Goal: Information Seeking & Learning: Find specific fact

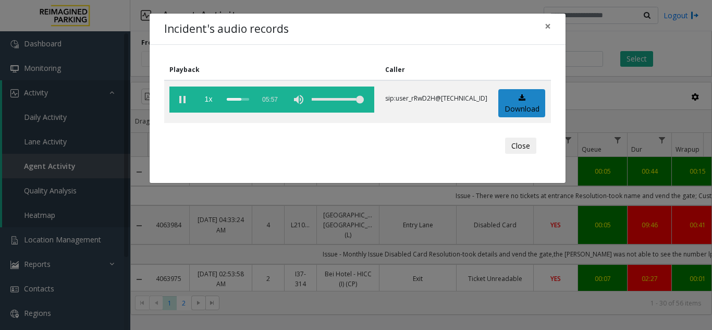
scroll to position [887, 136]
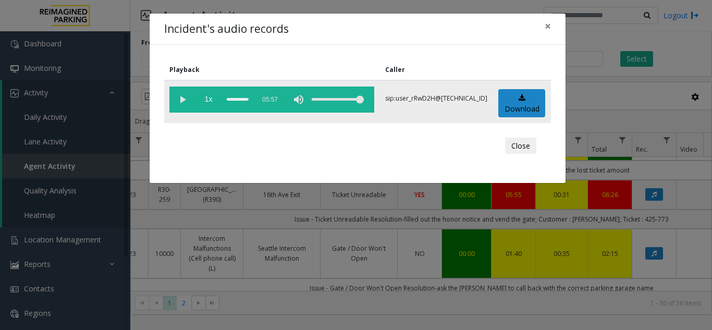
click at [242, 99] on div "scrub bar" at bounding box center [238, 100] width 22 height 26
click at [249, 100] on div "scrub bar" at bounding box center [238, 100] width 22 height 26
click at [550, 25] on span "×" at bounding box center [548, 26] width 6 height 15
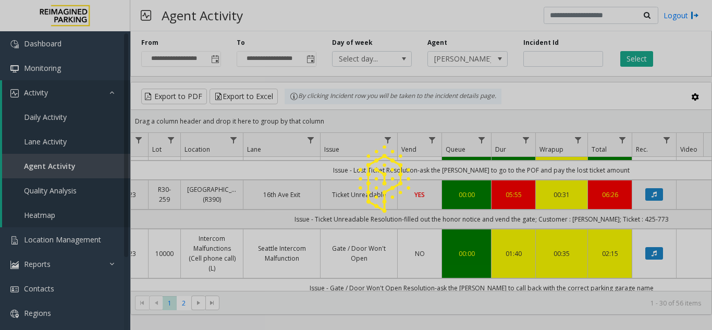
click at [236, 143] on div at bounding box center [356, 165] width 712 height 330
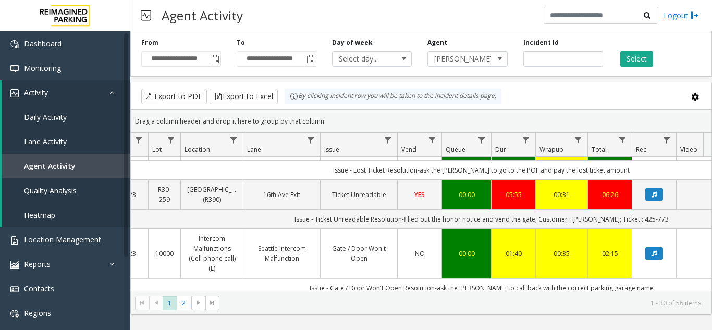
click at [233, 141] on span "Data table" at bounding box center [233, 140] width 8 height 8
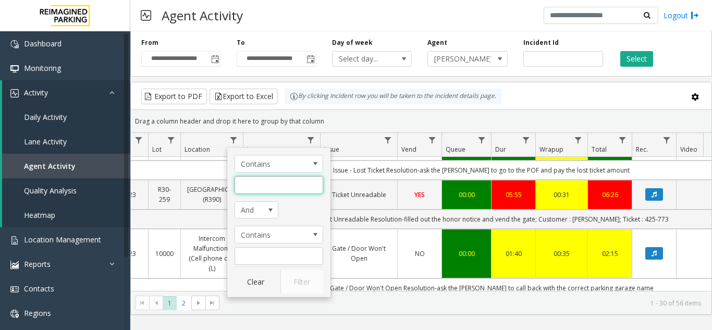
click at [265, 183] on input "Location Filter" at bounding box center [279, 185] width 89 height 18
type input "*****"
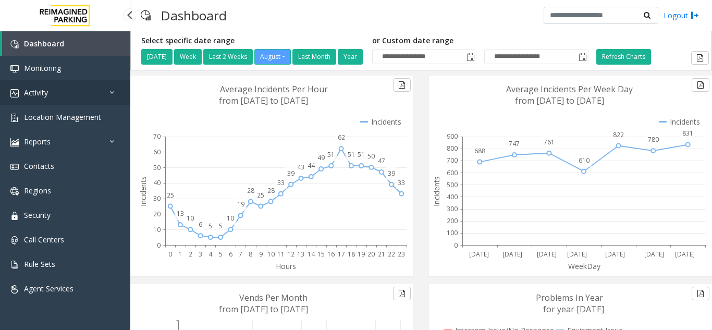
click at [36, 88] on span "Activity" at bounding box center [36, 93] width 24 height 10
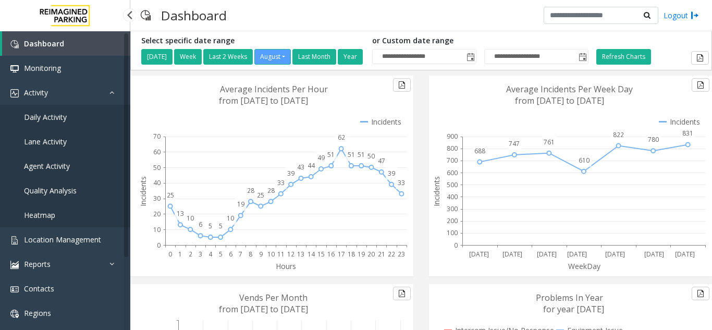
click at [56, 165] on span "Agent Activity" at bounding box center [47, 166] width 46 height 10
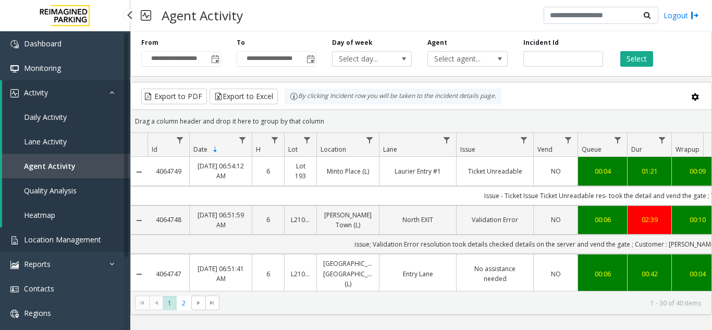
click at [76, 232] on link "Location Management" at bounding box center [65, 239] width 130 height 25
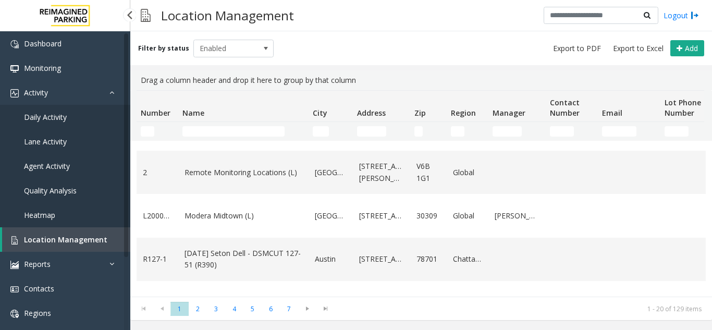
scroll to position [52, 0]
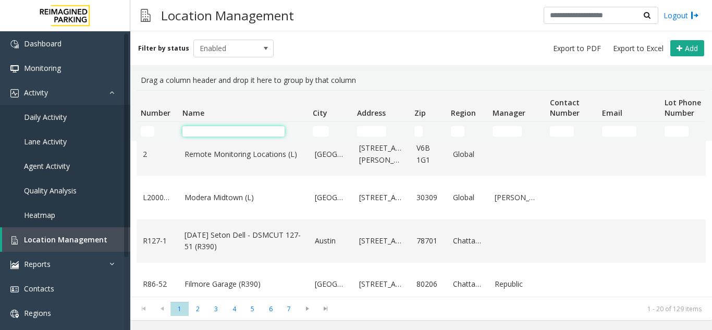
click at [241, 128] on input "Name Filter" at bounding box center [234, 131] width 102 height 10
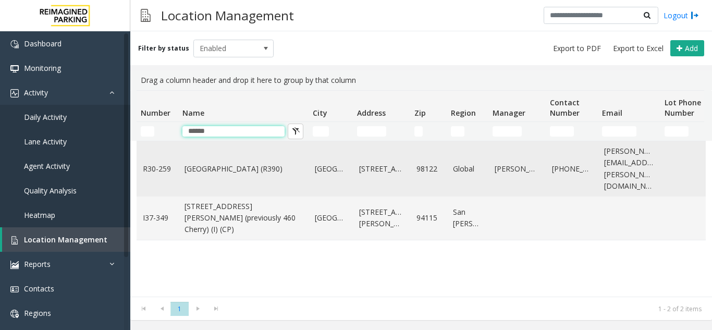
scroll to position [0, 0]
type input "******"
click at [212, 163] on link "[GEOGRAPHIC_DATA] (R390)" at bounding box center [244, 168] width 118 height 11
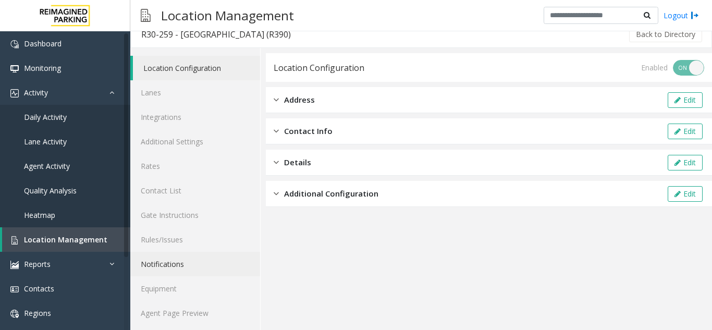
scroll to position [14, 0]
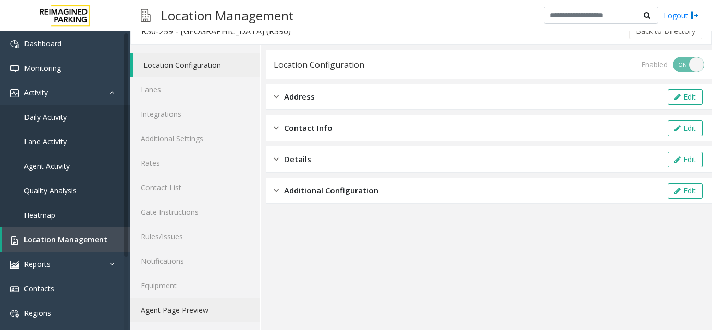
click at [178, 313] on link "Agent Page Preview" at bounding box center [195, 310] width 130 height 25
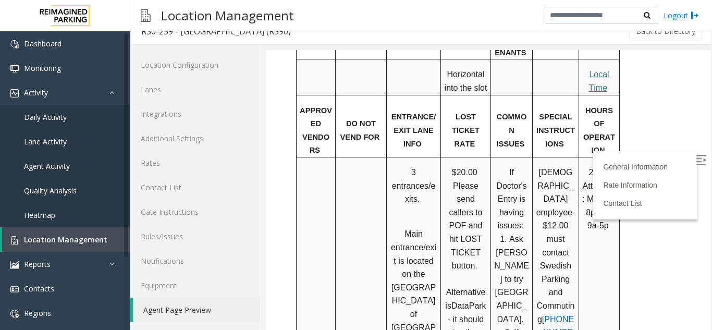
scroll to position [834, 0]
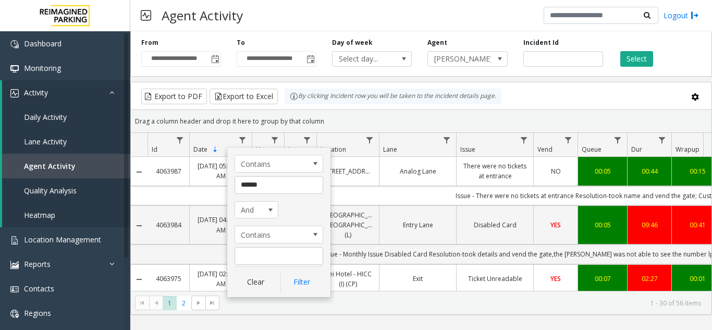
scroll to position [887, 136]
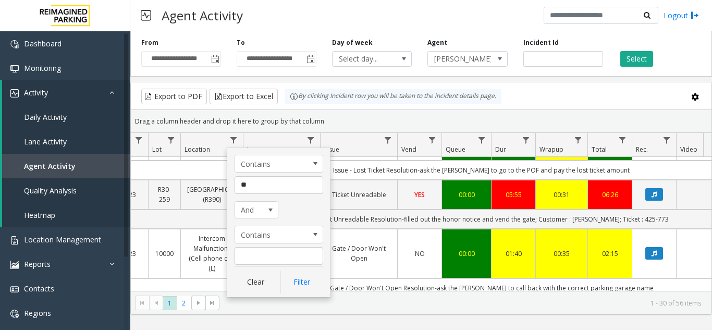
type input "*"
type input "*******"
click at [306, 289] on button "Filter" at bounding box center [302, 282] width 43 height 23
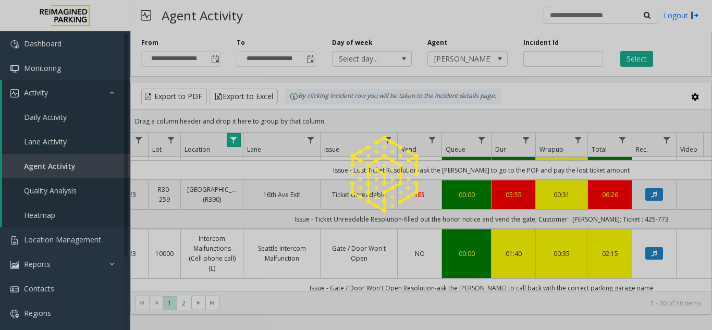
scroll to position [157, 136]
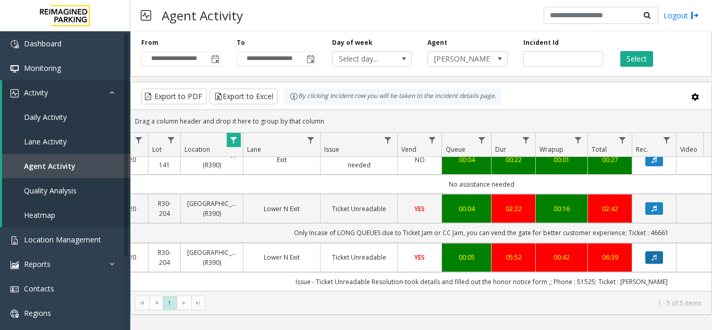
click at [653, 254] on icon "Data table" at bounding box center [654, 257] width 5 height 6
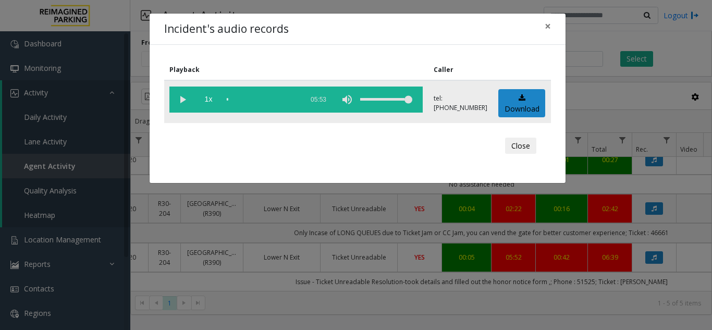
click at [181, 99] on vg-play-pause at bounding box center [182, 100] width 26 height 26
click at [549, 24] on span "×" at bounding box center [548, 26] width 6 height 15
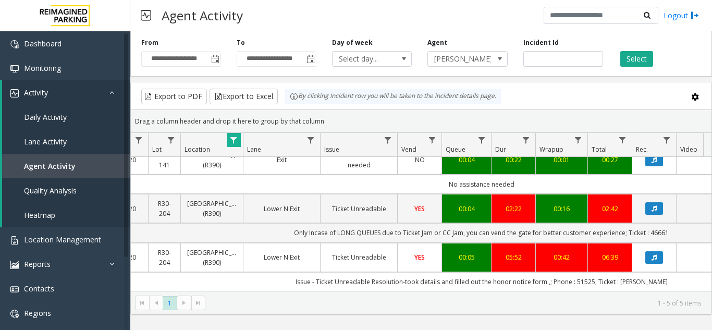
click at [463, 243] on td "00:05" at bounding box center [467, 257] width 50 height 29
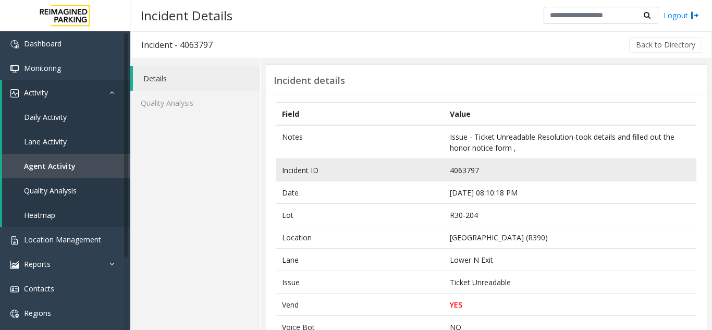
click at [459, 170] on td "4063797" at bounding box center [570, 170] width 252 height 22
copy td "4063797"
